Goal: Task Accomplishment & Management: Use online tool/utility

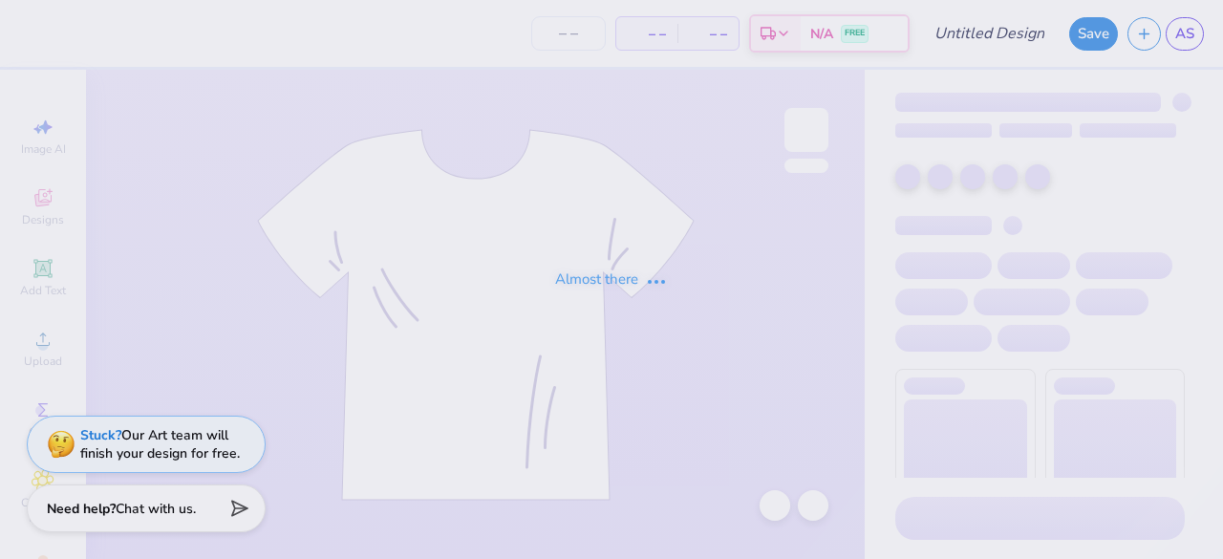
type input "En Motion Dance Set"
type input "12"
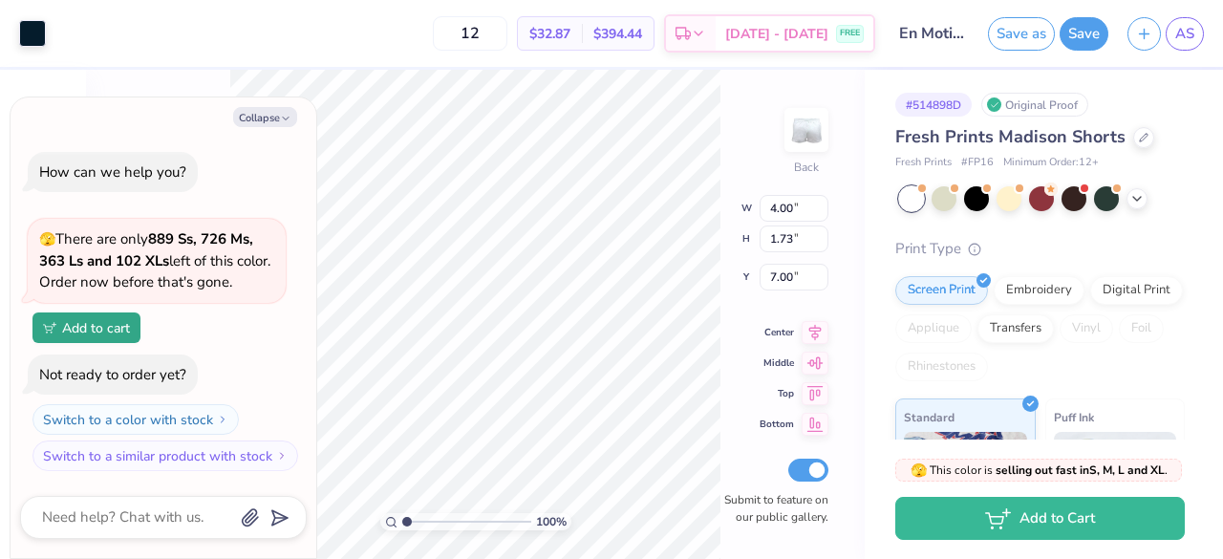
type textarea "x"
type input "7.27"
click at [728, 386] on div "100 % Back W 4.00 4.00 " H 1.73 1.73 " Y 7.27 7.27 " Center Middle Top Bottom S…" at bounding box center [475, 314] width 779 height 489
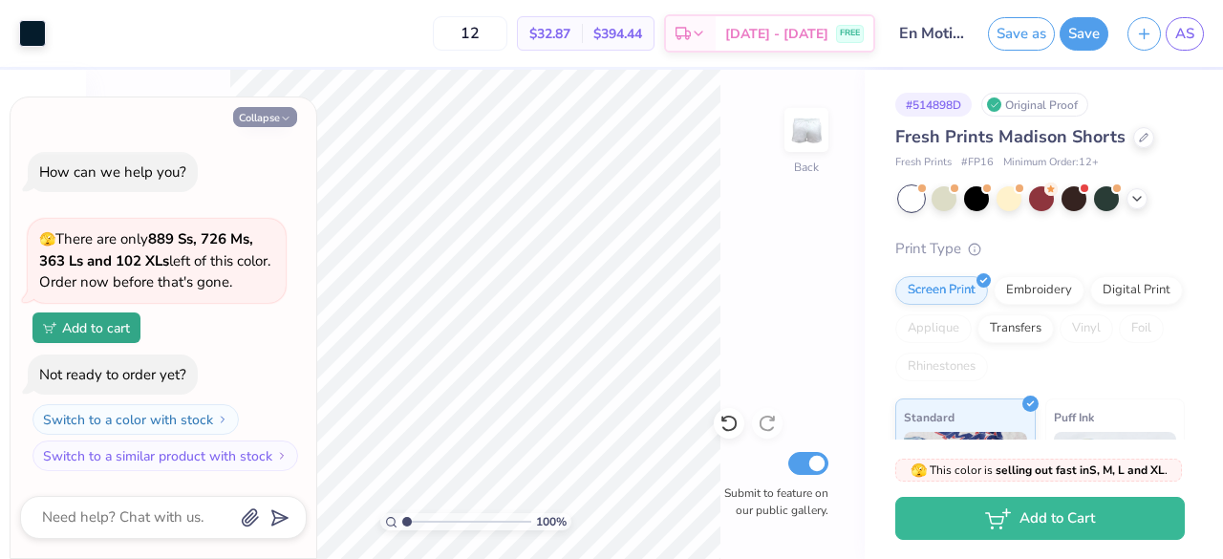
click at [261, 126] on button "Collapse" at bounding box center [265, 117] width 64 height 20
type textarea "x"
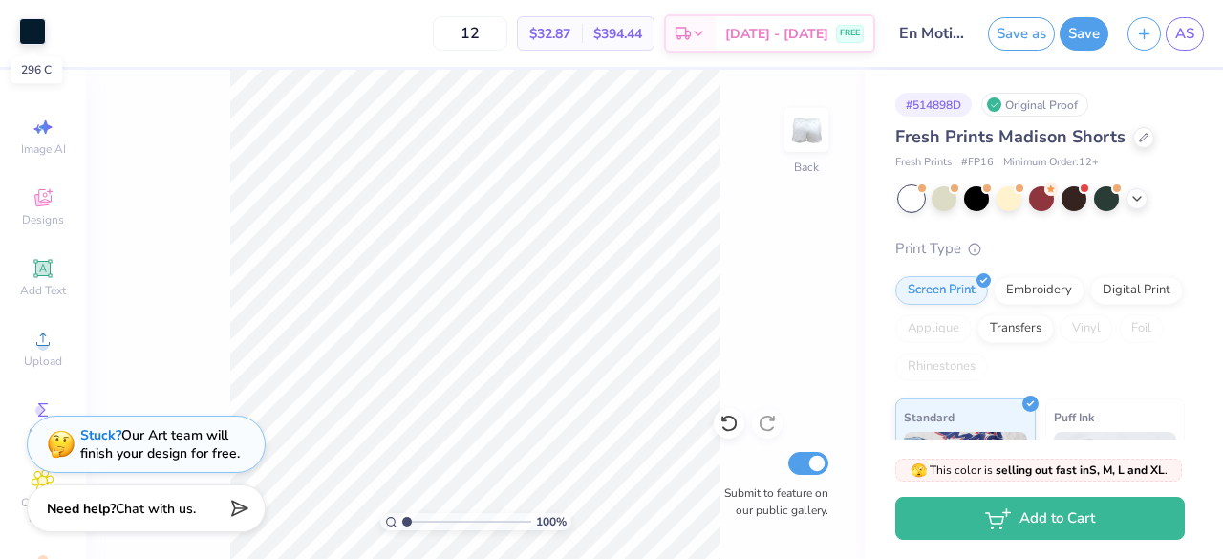
click at [37, 28] on div at bounding box center [32, 31] width 27 height 27
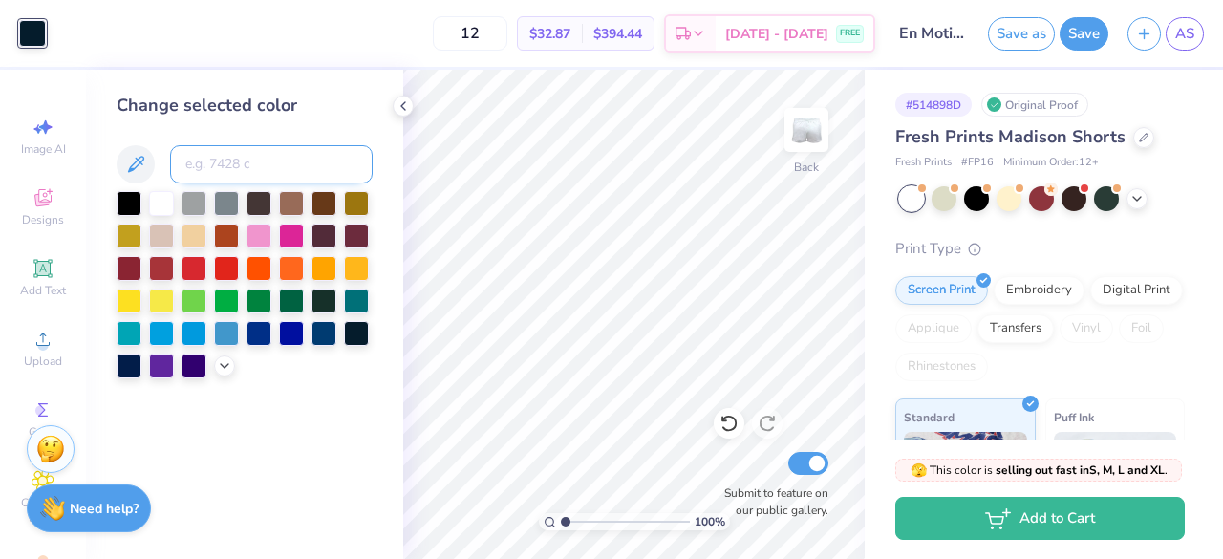
click at [233, 160] on input at bounding box center [271, 164] width 203 height 38
type input "1012"
click at [275, 152] on input "1012" at bounding box center [271, 164] width 203 height 38
click at [133, 171] on icon at bounding box center [135, 164] width 23 height 23
click at [139, 169] on icon at bounding box center [135, 164] width 23 height 23
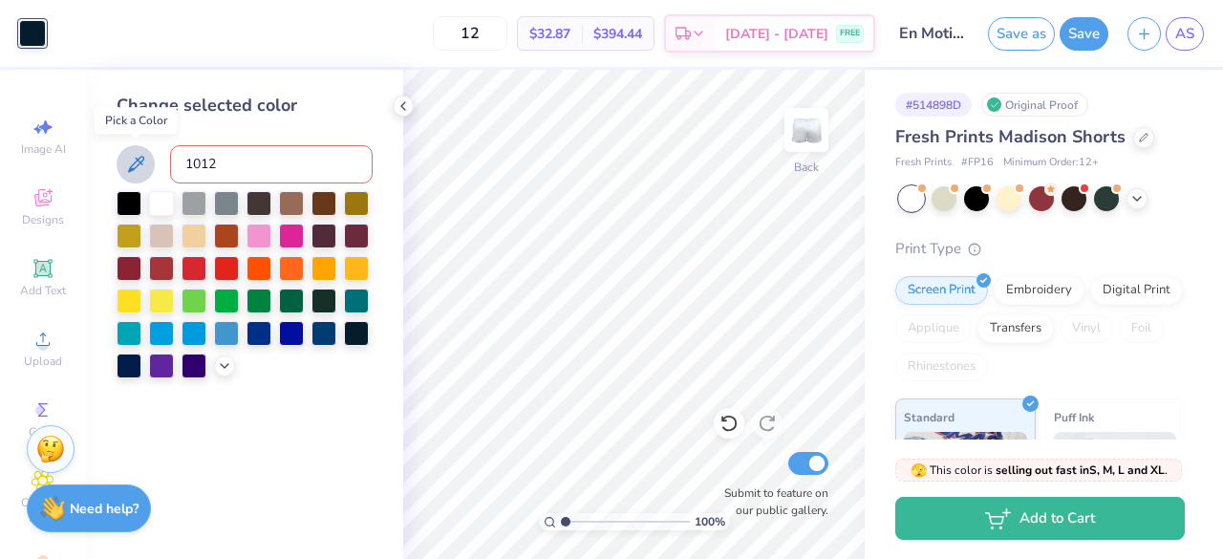
click at [139, 169] on icon at bounding box center [135, 164] width 23 height 23
click at [220, 366] on icon at bounding box center [224, 363] width 15 height 15
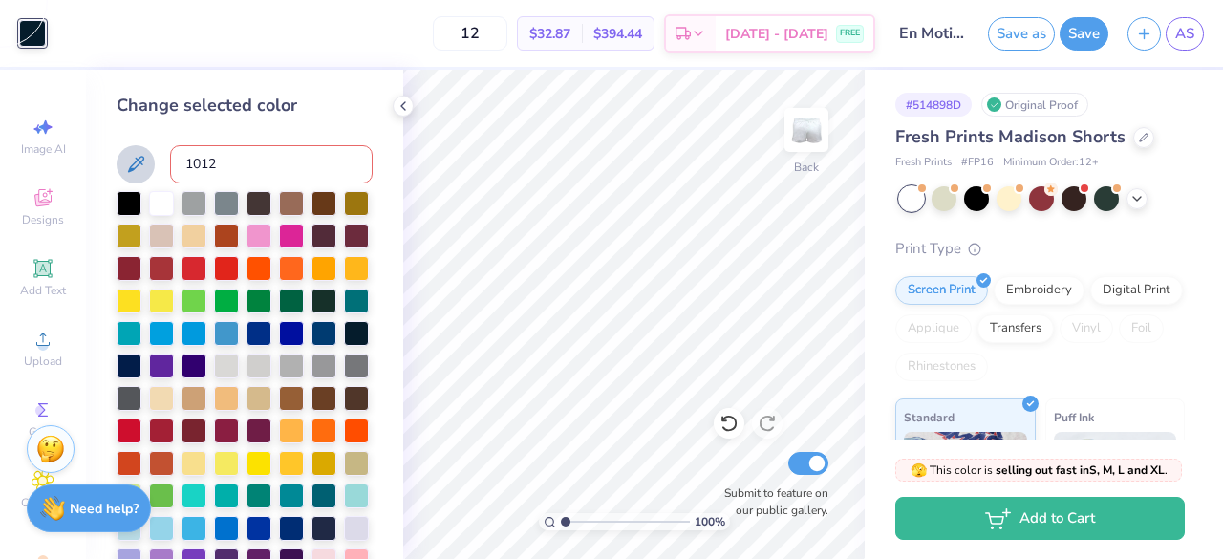
click at [136, 161] on icon at bounding box center [136, 164] width 16 height 16
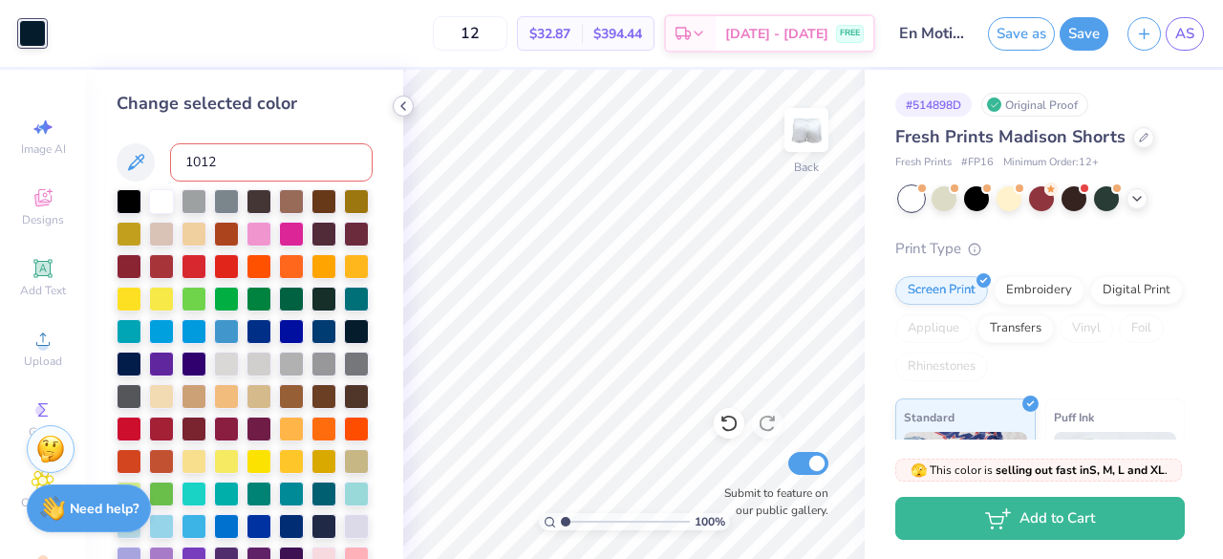
click at [400, 101] on icon at bounding box center [402, 105] width 15 height 15
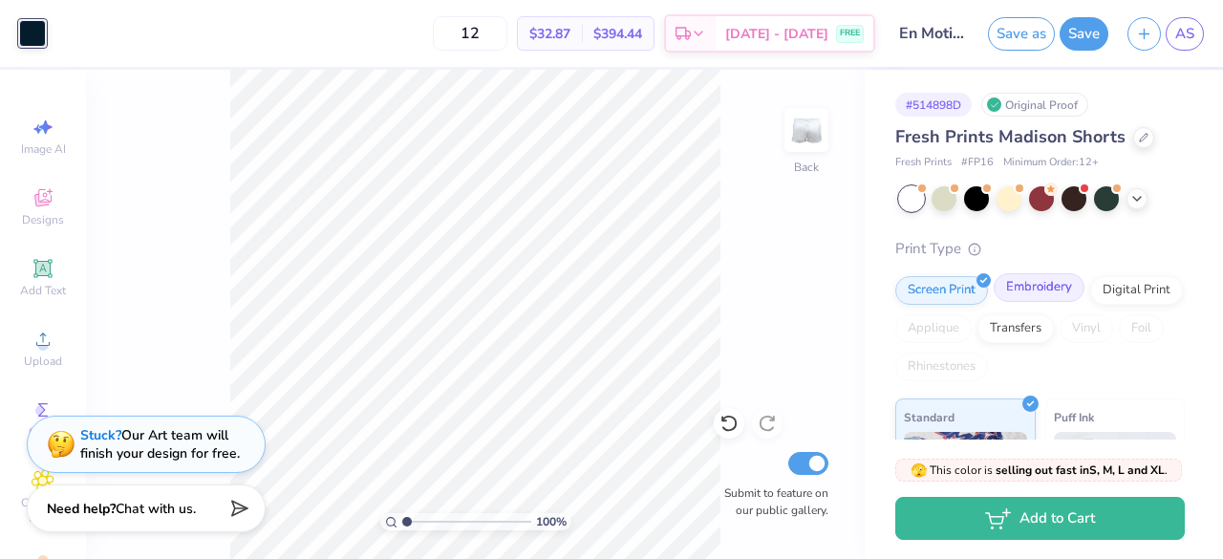
click at [1026, 286] on div "Embroidery" at bounding box center [1038, 287] width 91 height 29
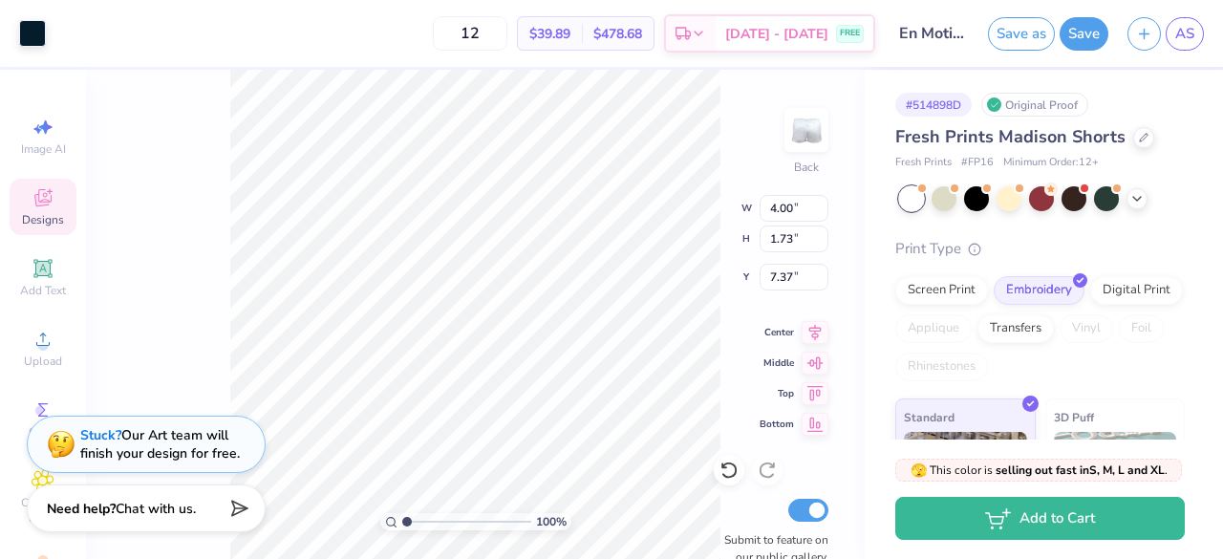
type input "7.37"
click at [739, 373] on div "100 % Back W 4.00 4.00 " H 1.73 1.73 " Y 7.37 7.37 " Center Middle Top Bottom S…" at bounding box center [475, 314] width 779 height 489
type input "7.48"
click at [865, 355] on div "# 514898D Original Proof Fresh Prints Madison Shorts Fresh Prints # FP16 Minimu…" at bounding box center [1044, 376] width 358 height 613
click at [845, 355] on div "100 % Back W 4.00 4.00 " H 1.73 1.73 " Y 7.48 7.48 " Center Middle Top Bottom S…" at bounding box center [475, 314] width 779 height 489
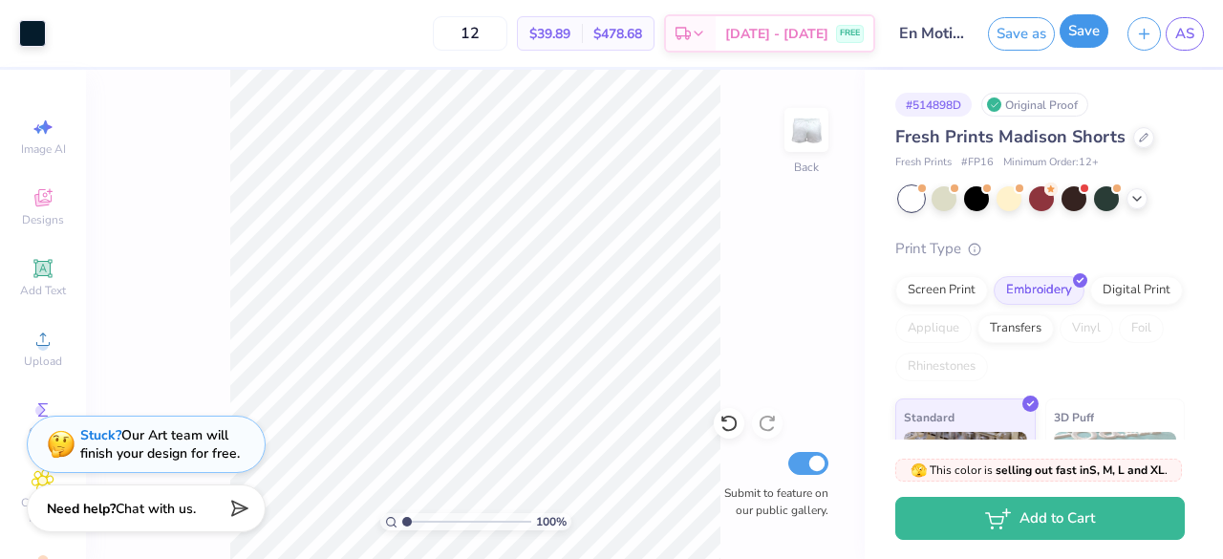
click at [1088, 41] on button "Save" at bounding box center [1083, 30] width 49 height 33
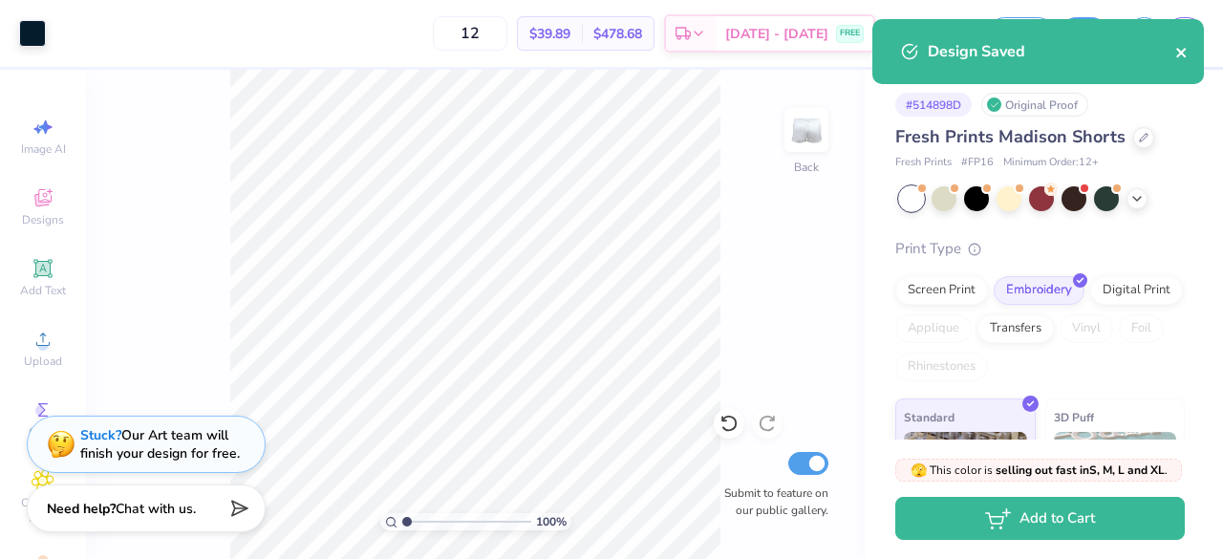
click at [1181, 53] on icon "close" at bounding box center [1181, 53] width 10 height 10
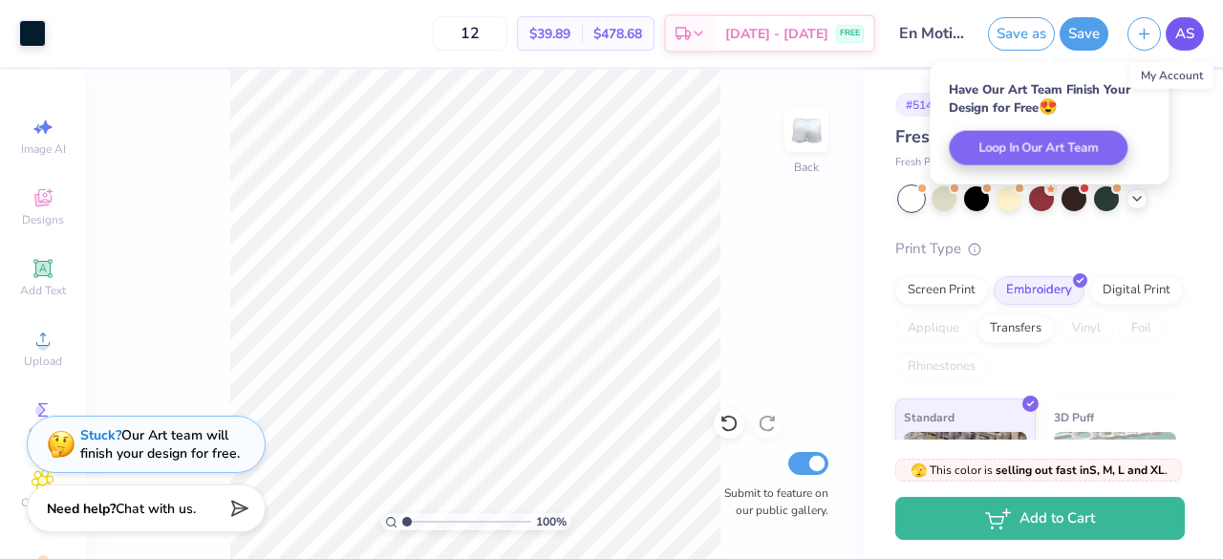
click at [1176, 39] on span "AS" at bounding box center [1184, 34] width 19 height 22
